Goal: Task Accomplishment & Management: Complete application form

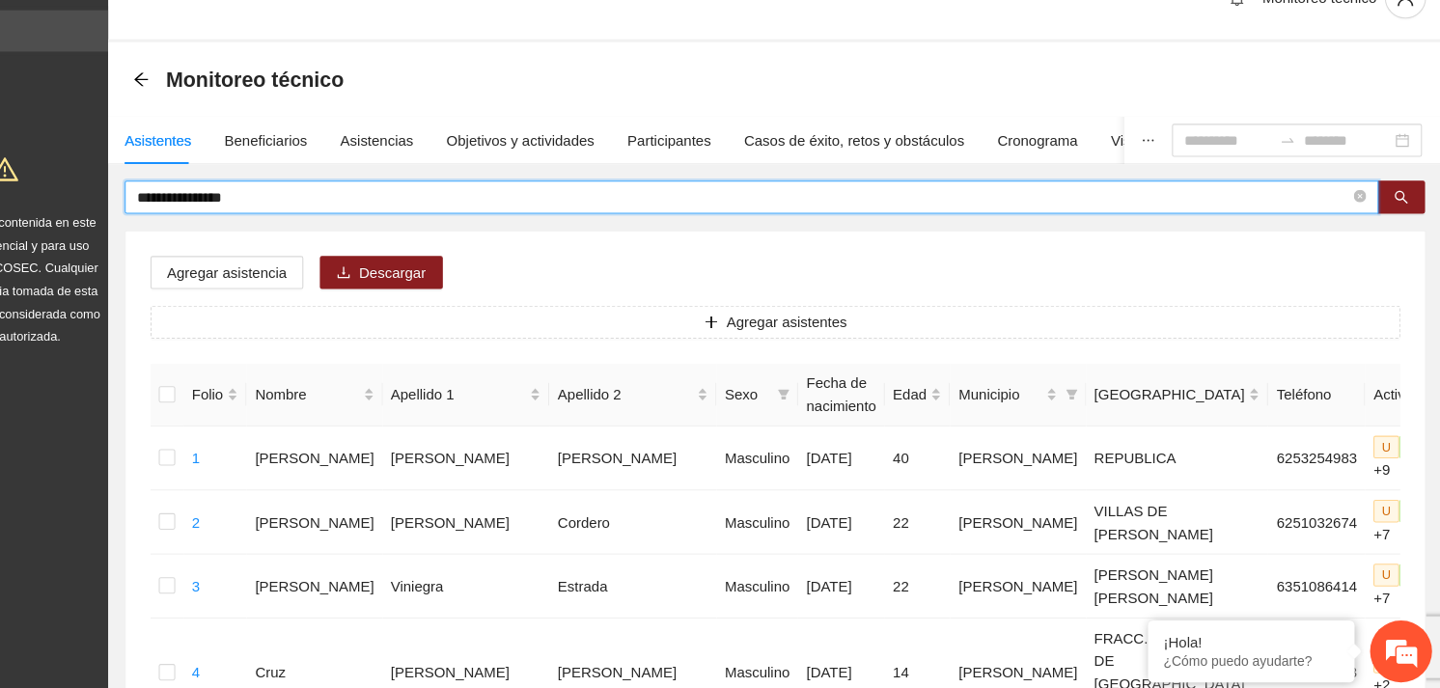
drag, startPoint x: 321, startPoint y: 225, endPoint x: 196, endPoint y: 219, distance: 125.6
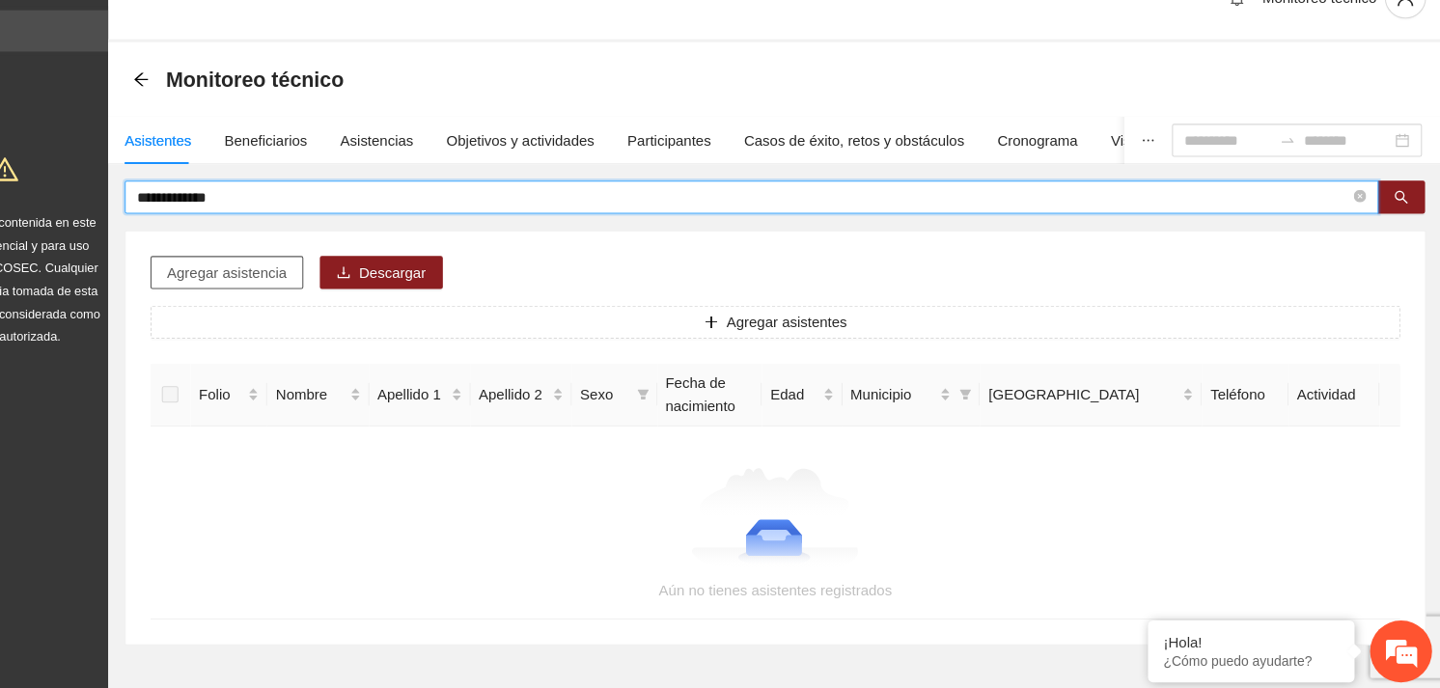
type input "**********"
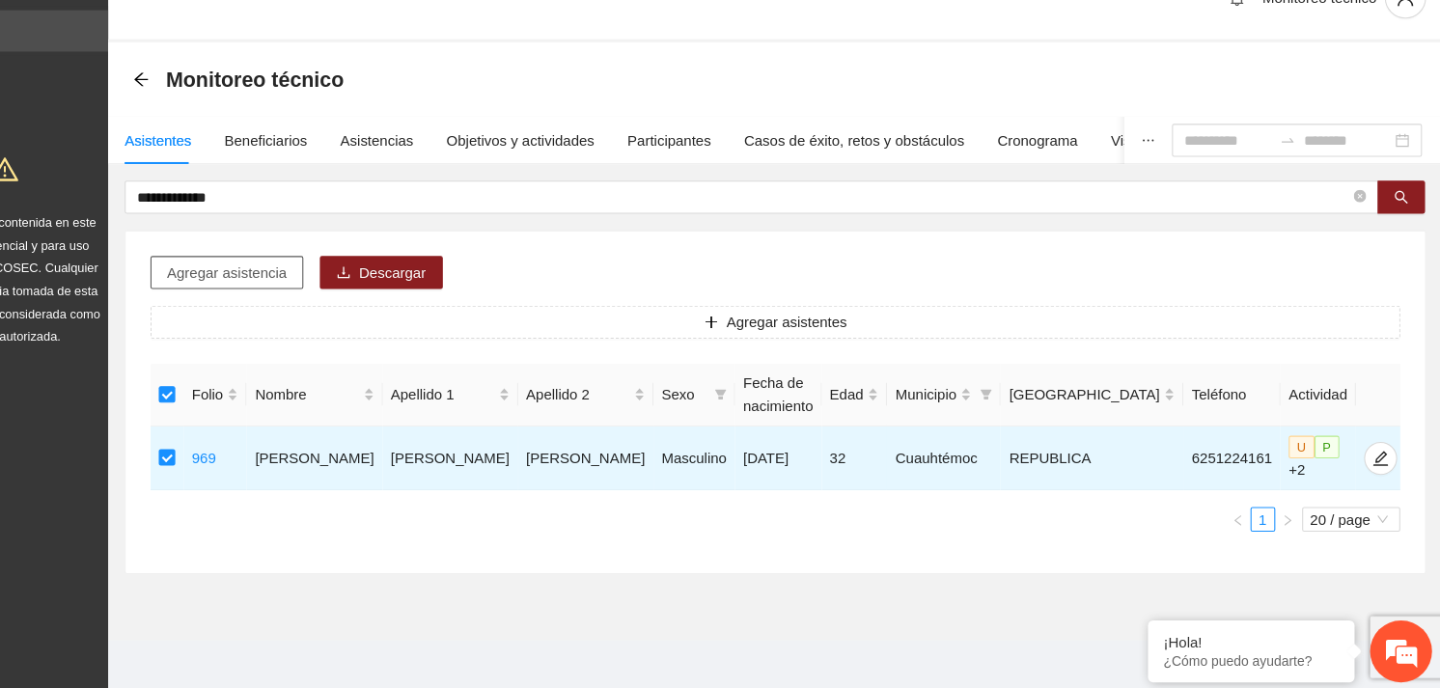
click at [286, 287] on span "Agregar asistencia" at bounding box center [304, 295] width 112 height 21
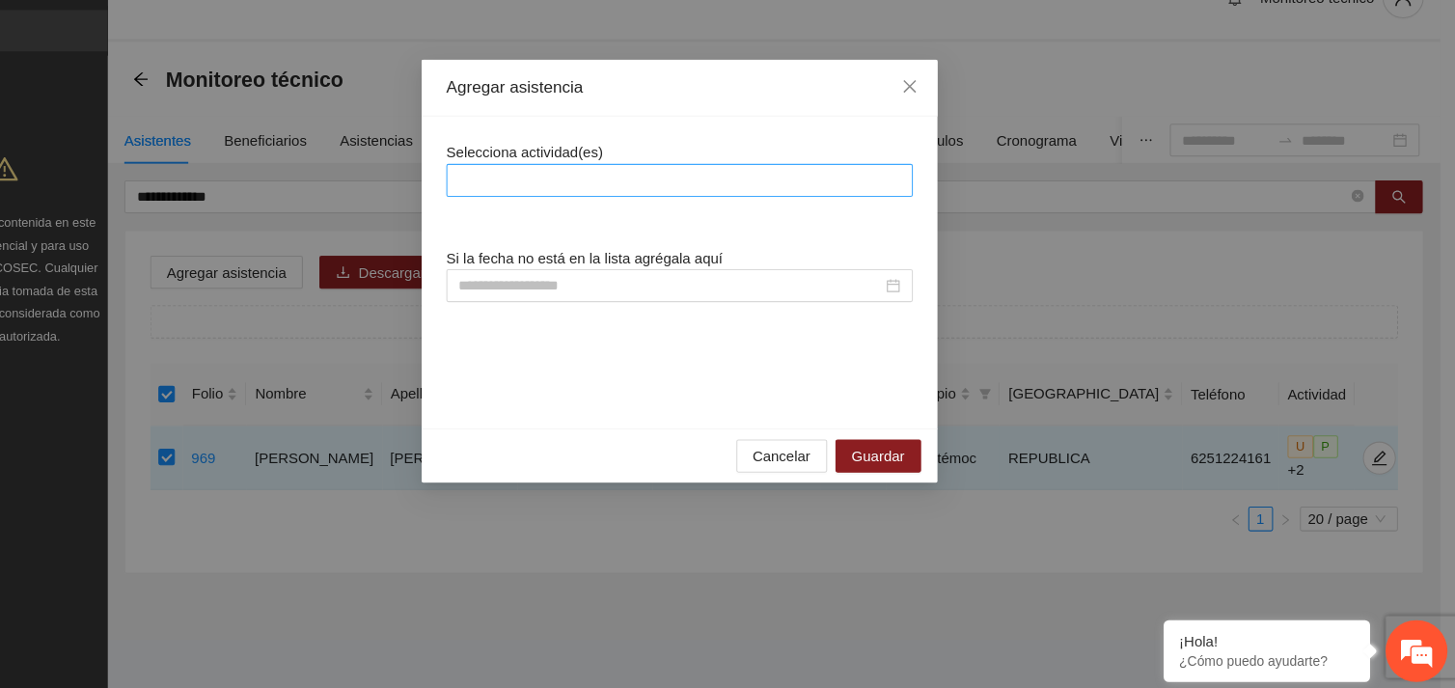
click at [680, 206] on div at bounding box center [727, 209] width 426 height 23
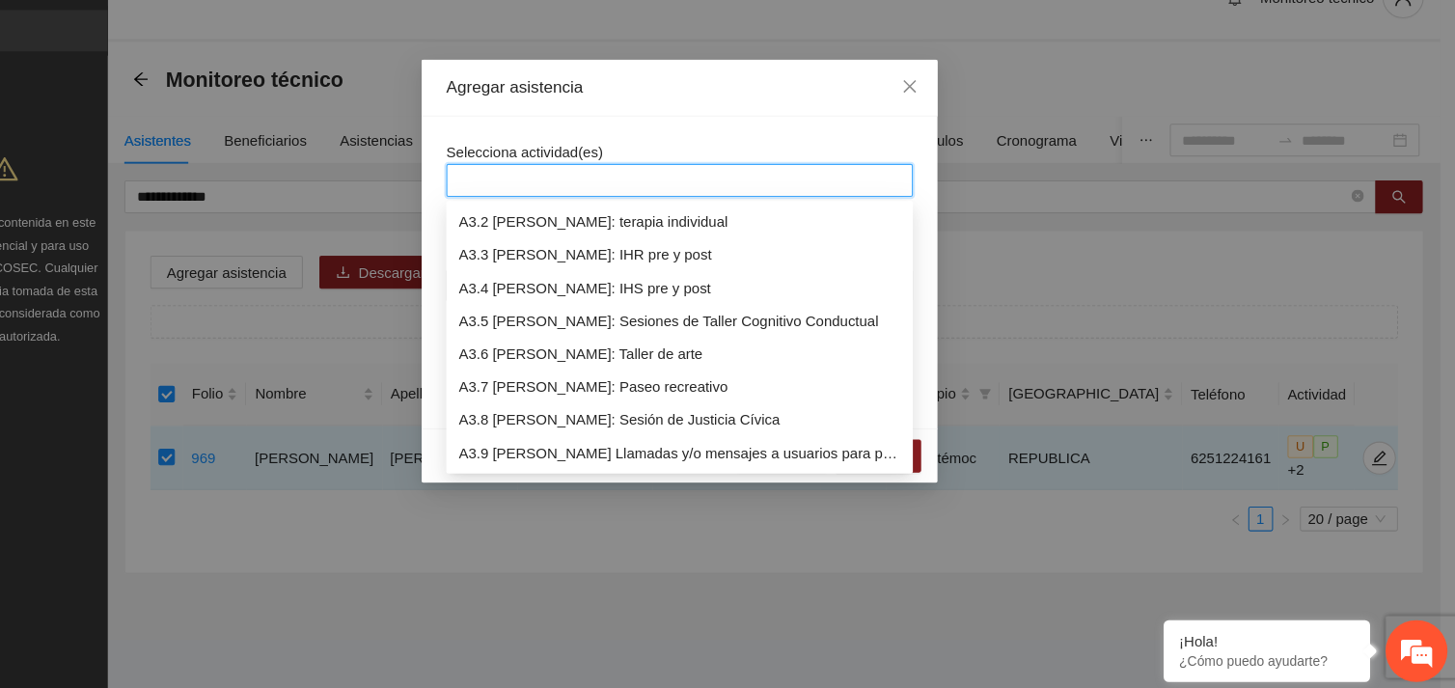
scroll to position [1049, 0]
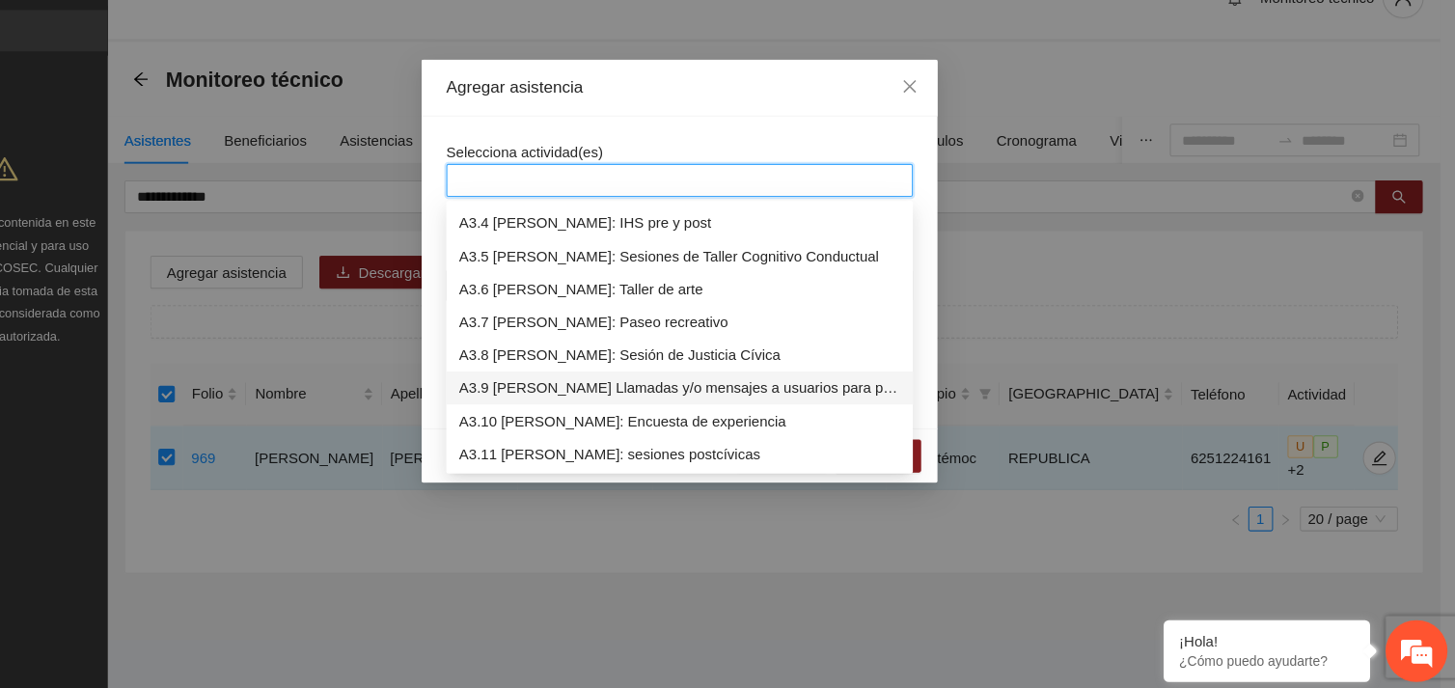
click at [680, 403] on div "A3.9 [PERSON_NAME] Llamadas y/o mensajes a usuarios para programación, seguimie…" at bounding box center [727, 403] width 413 height 21
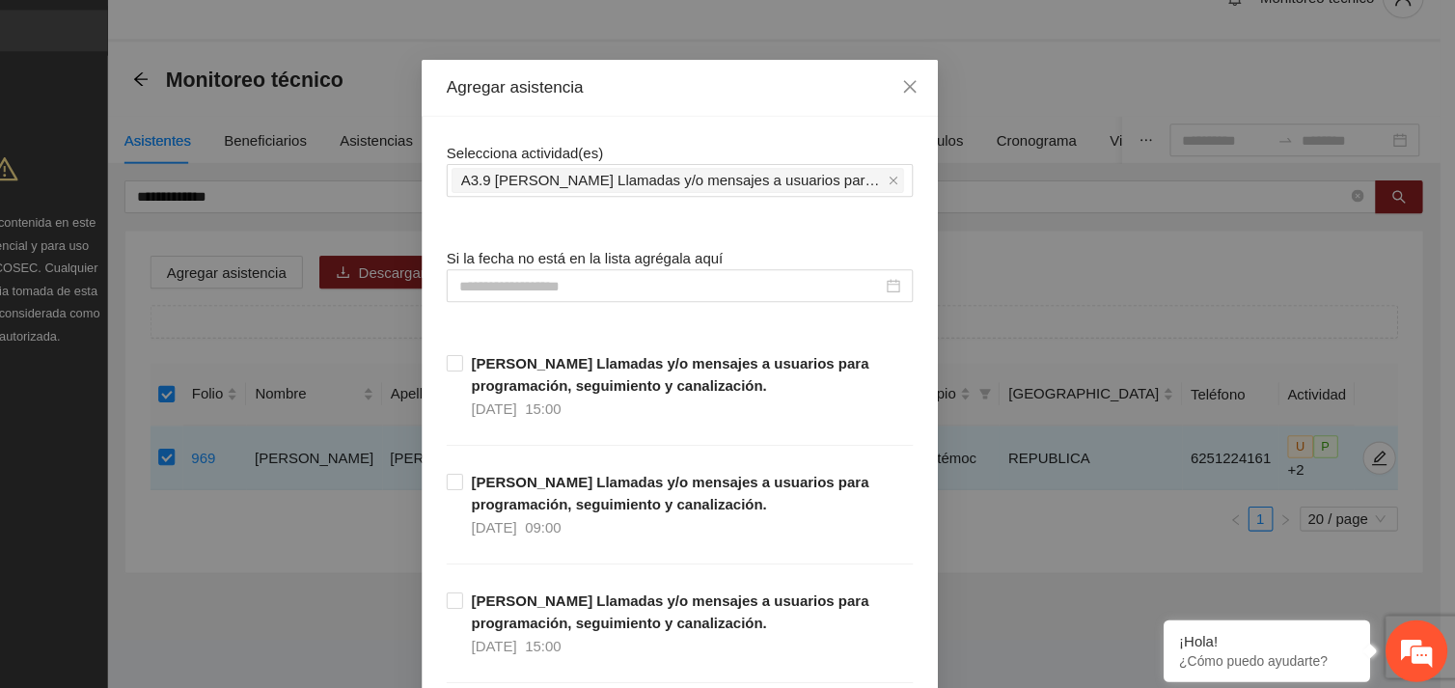
click at [700, 176] on div "Selecciona actividad(es) A3.9 [PERSON_NAME] Llamadas y/o mensajes a usuarios pa…" at bounding box center [727, 199] width 436 height 52
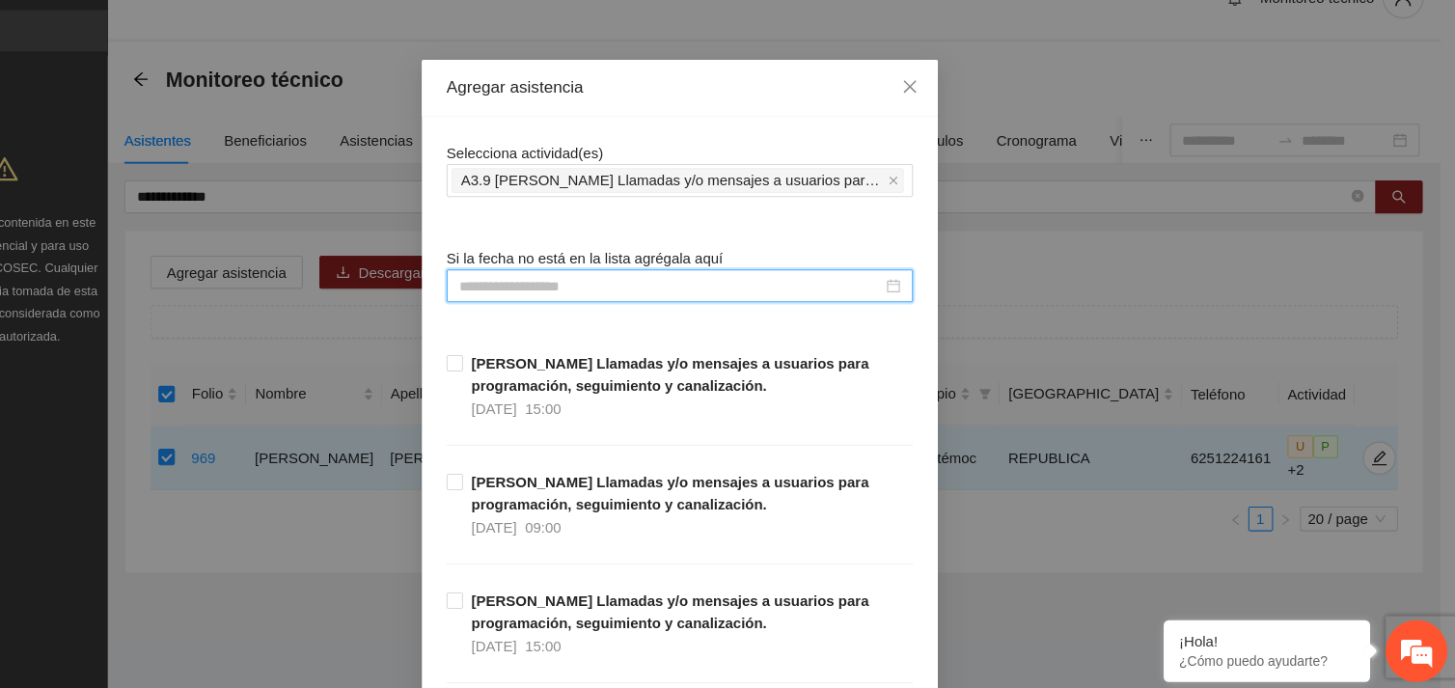
click at [610, 309] on input at bounding box center [719, 307] width 396 height 21
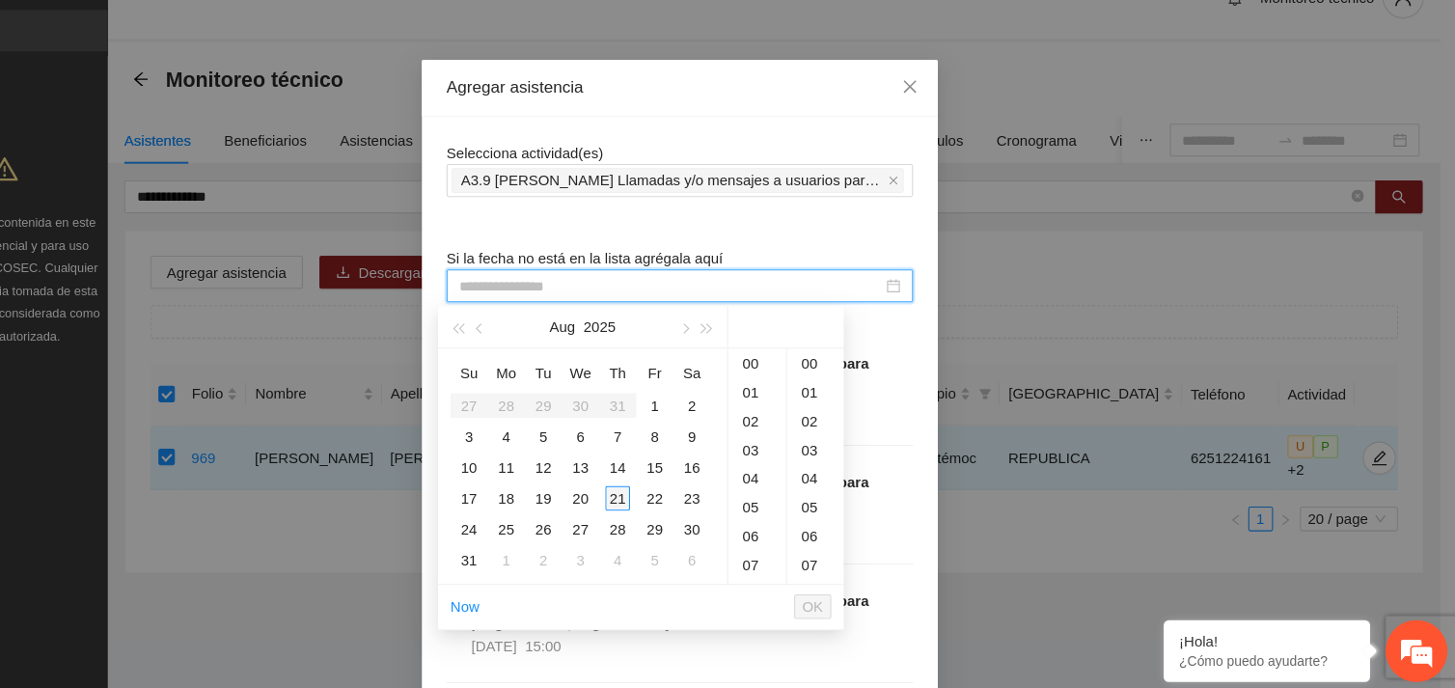
click at [665, 502] on div "21" at bounding box center [669, 506] width 23 height 23
click at [848, 400] on div "41" at bounding box center [854, 406] width 53 height 27
type input "**********"
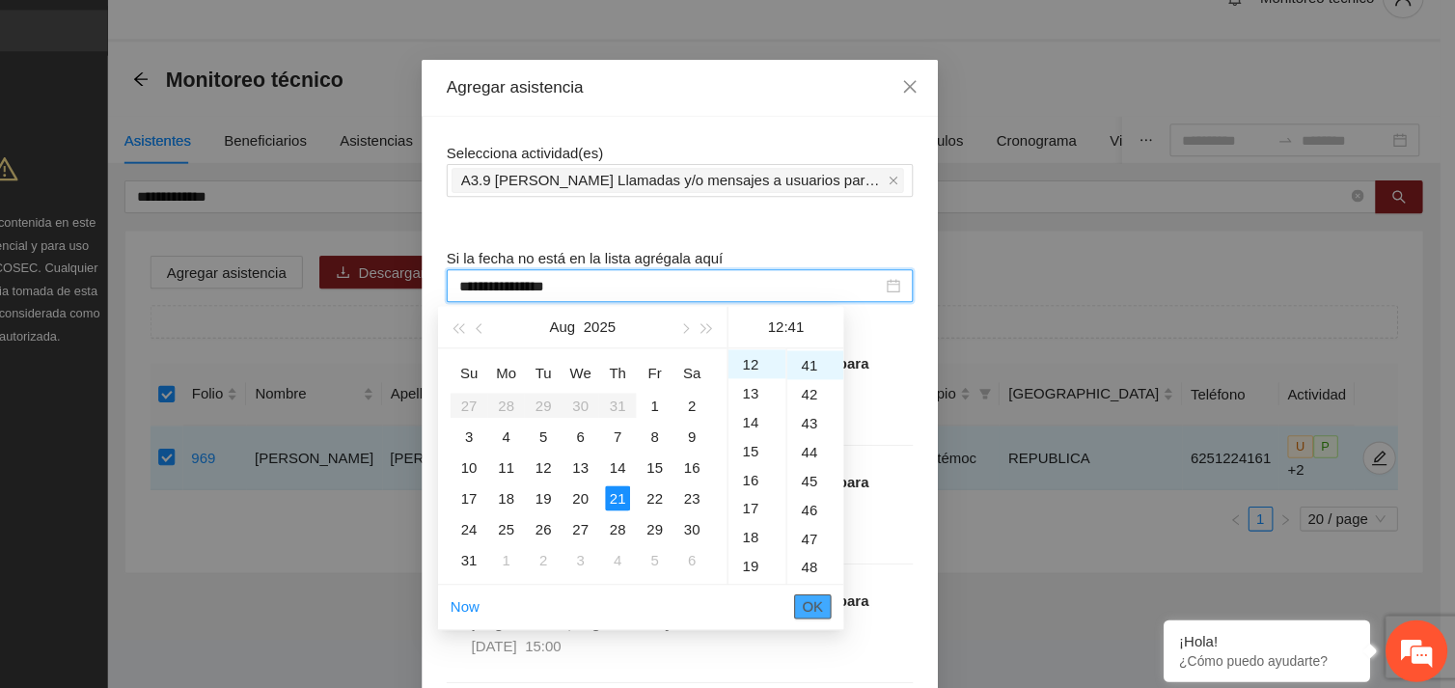
click at [855, 602] on span "OK" at bounding box center [851, 607] width 19 height 21
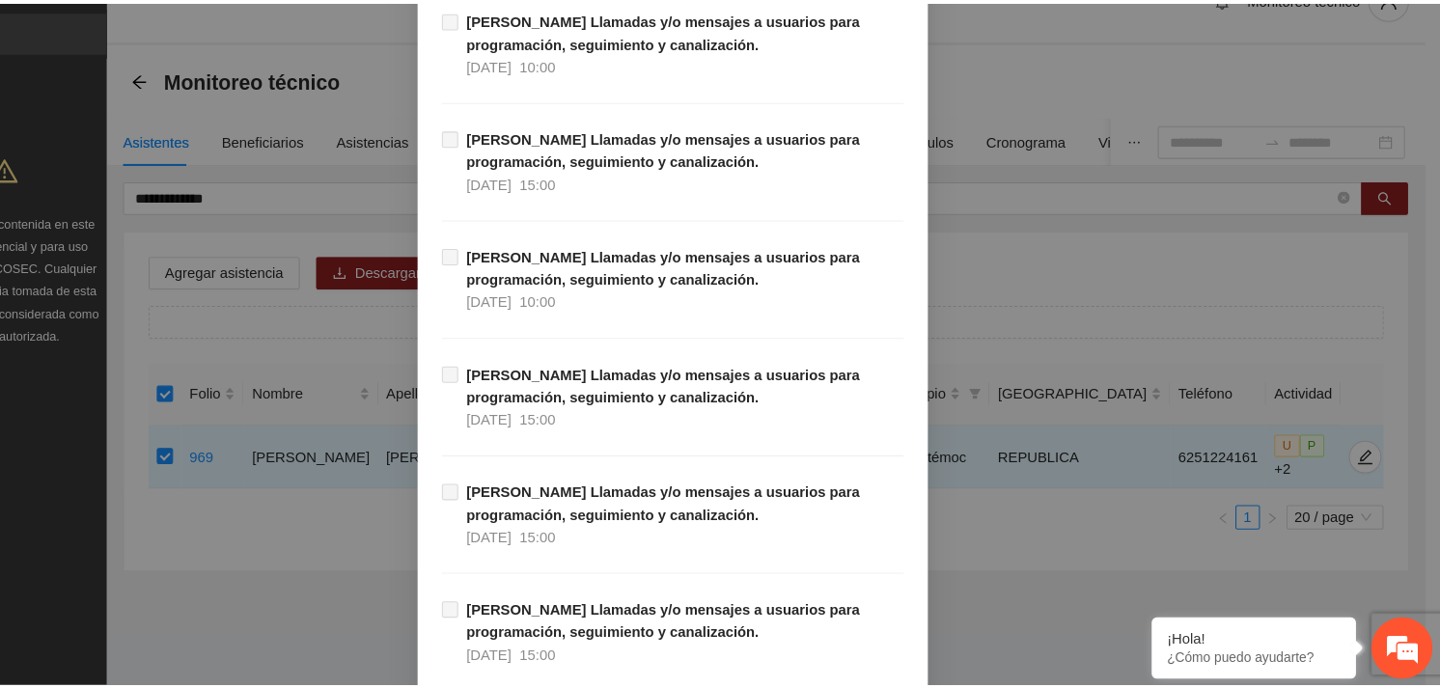
scroll to position [19694, 0]
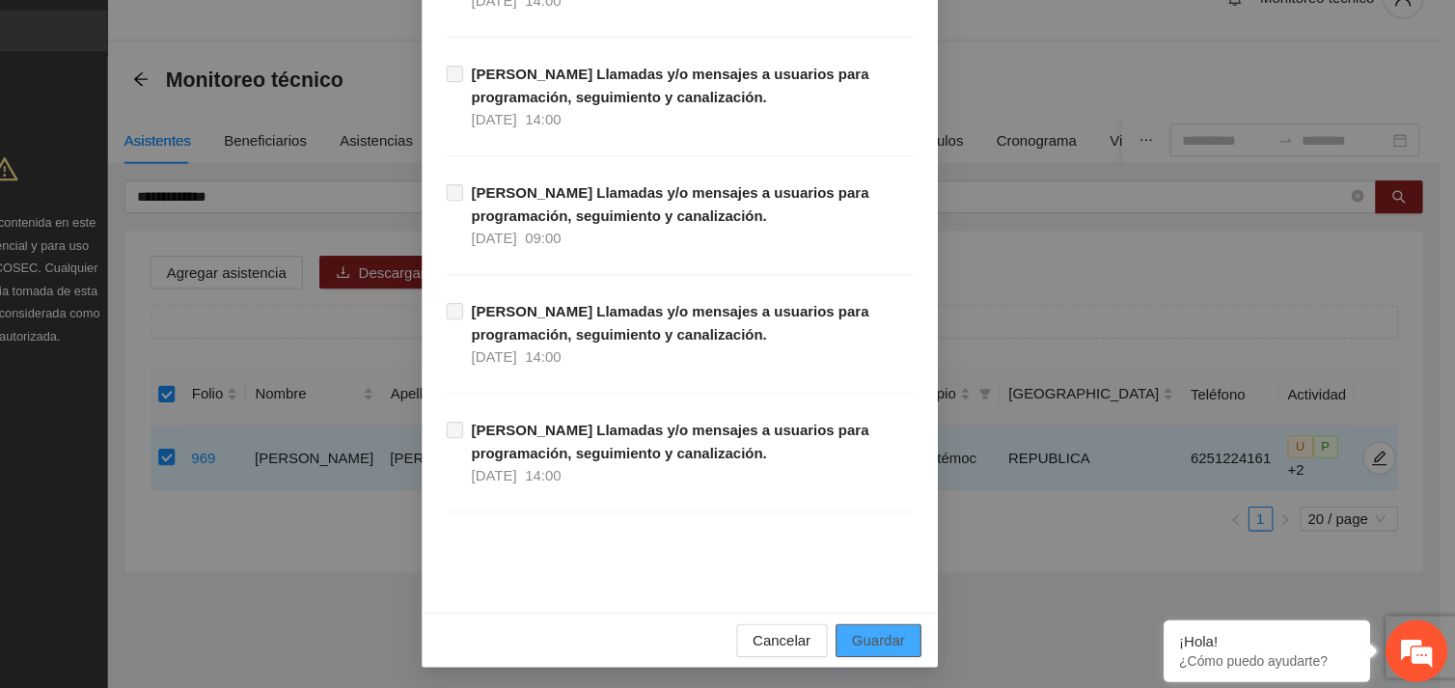
click at [904, 644] on span "Guardar" at bounding box center [913, 639] width 49 height 21
